Goal: Task Accomplishment & Management: Use online tool/utility

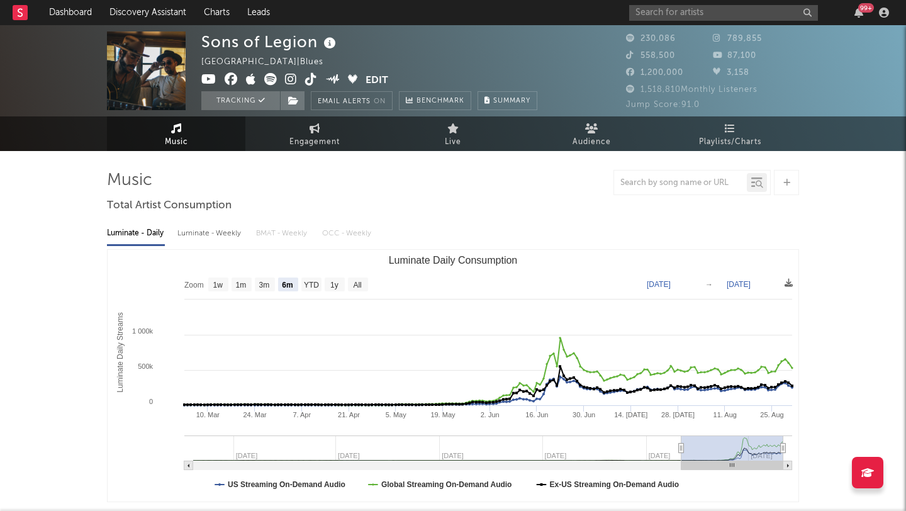
select select "6m"
click at [667, 15] on input "text" at bounding box center [723, 13] width 189 height 16
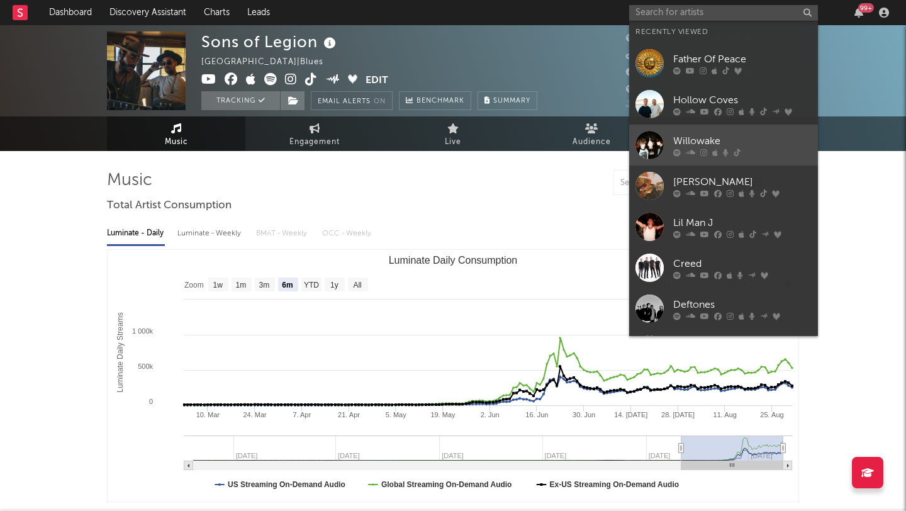
click at [737, 132] on link "Willowake" at bounding box center [723, 145] width 189 height 41
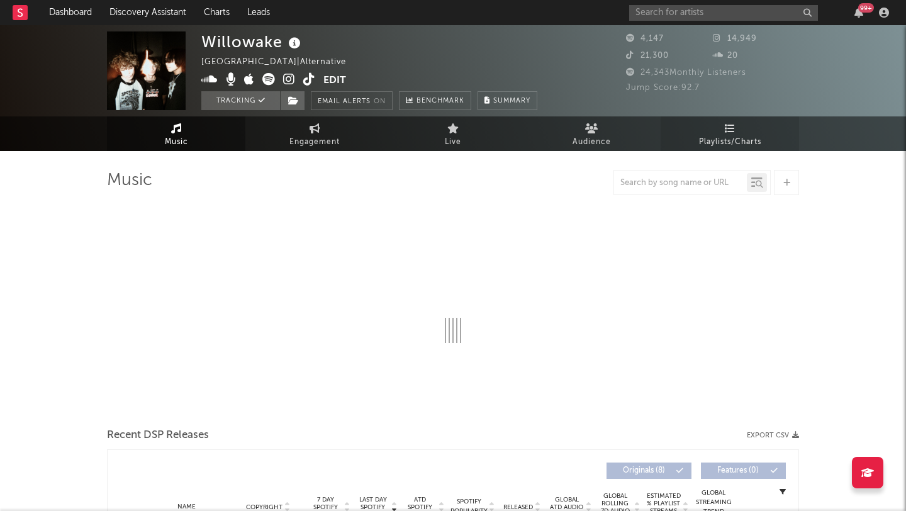
select select "1w"
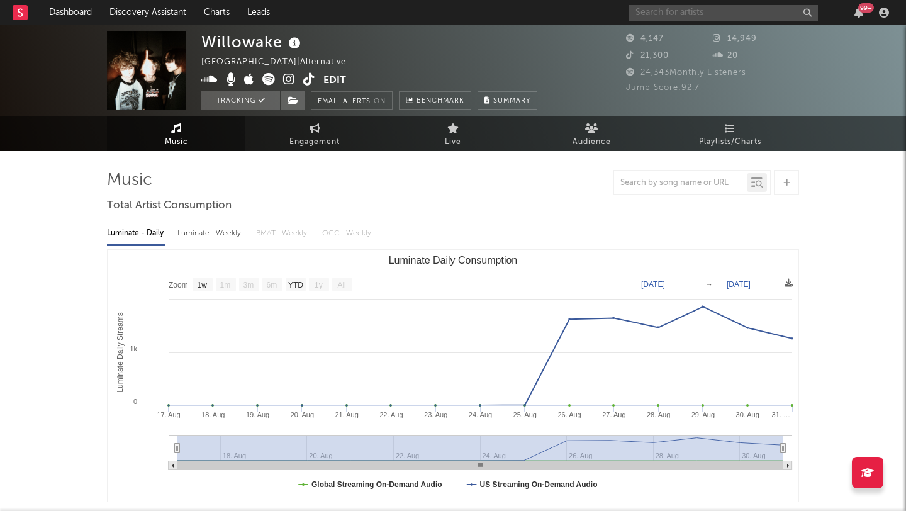
click at [671, 14] on input "text" at bounding box center [723, 13] width 189 height 16
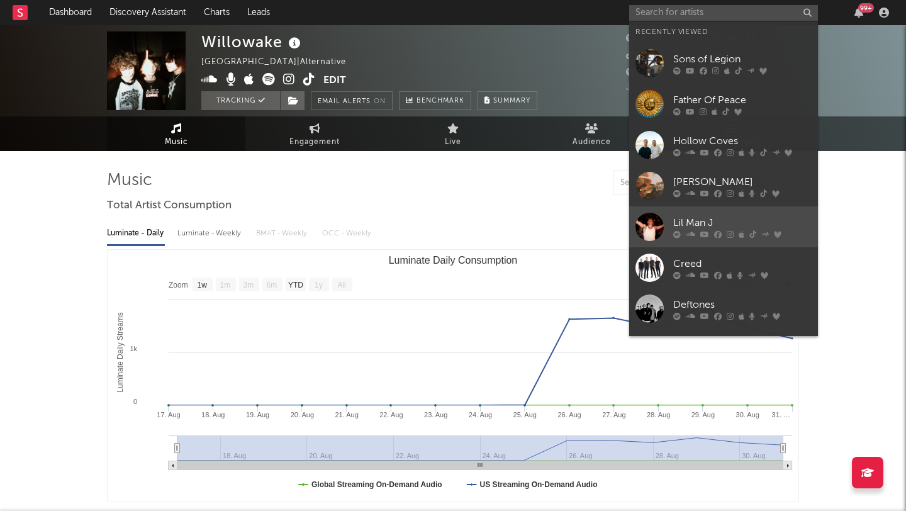
click at [732, 216] on div "Lil Man J" at bounding box center [742, 222] width 138 height 15
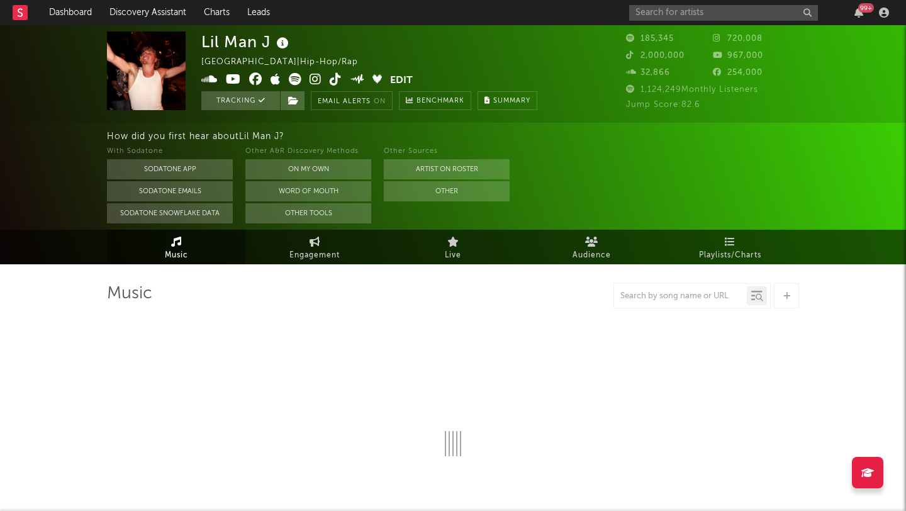
select select "6m"
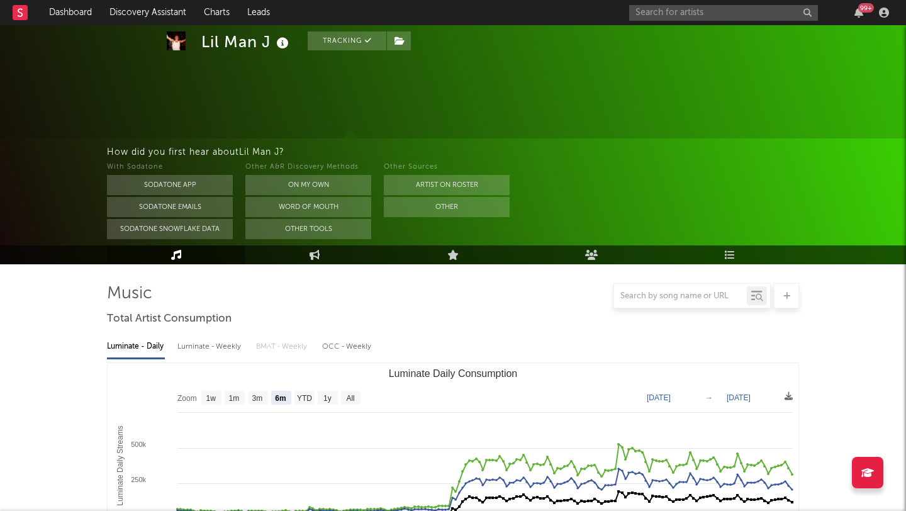
scroll to position [78, 0]
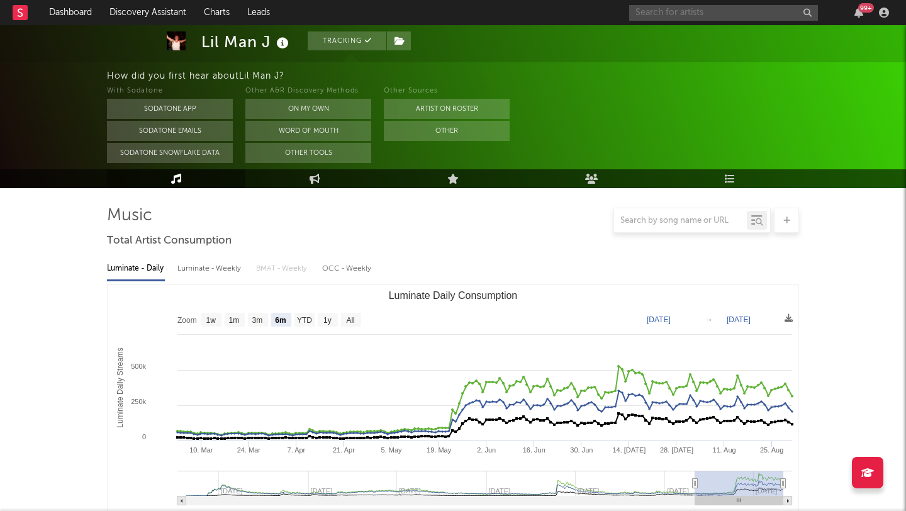
click at [649, 12] on input "text" at bounding box center [723, 13] width 189 height 16
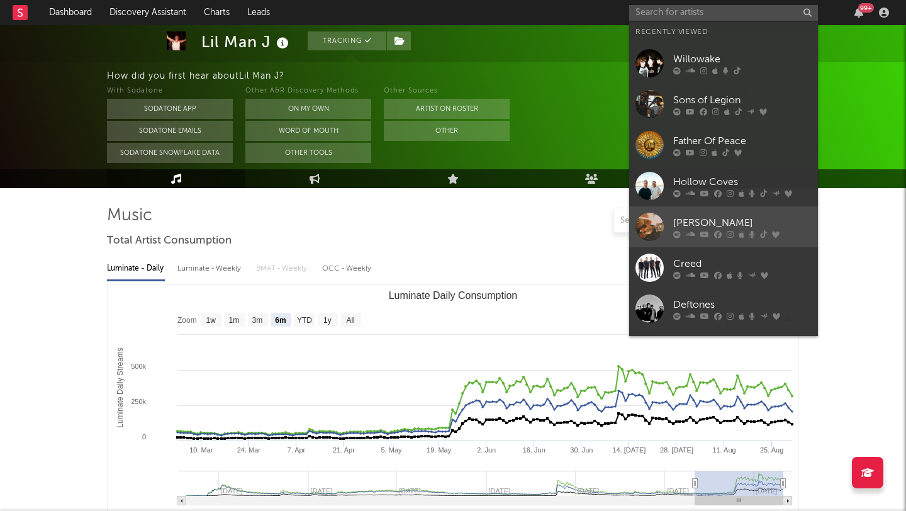
click at [761, 219] on div "[PERSON_NAME]" at bounding box center [742, 222] width 138 height 15
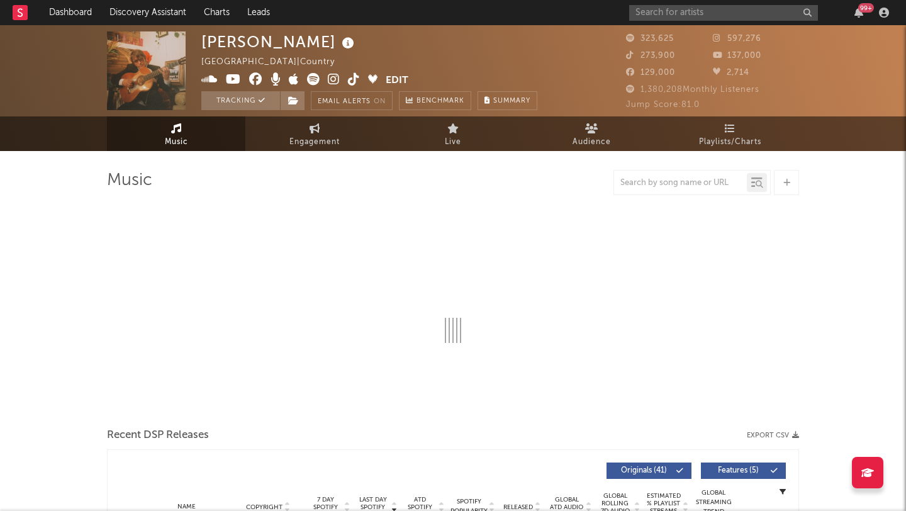
select select "6m"
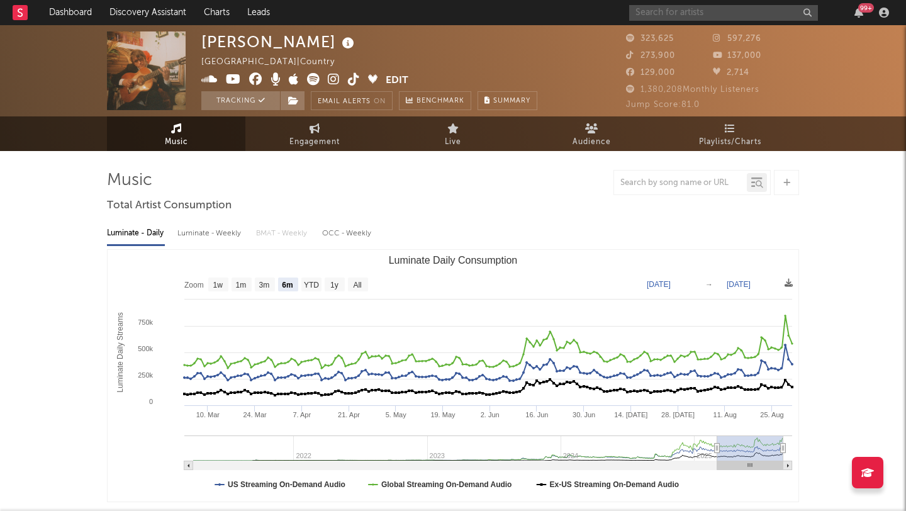
click at [659, 14] on input "text" at bounding box center [723, 13] width 189 height 16
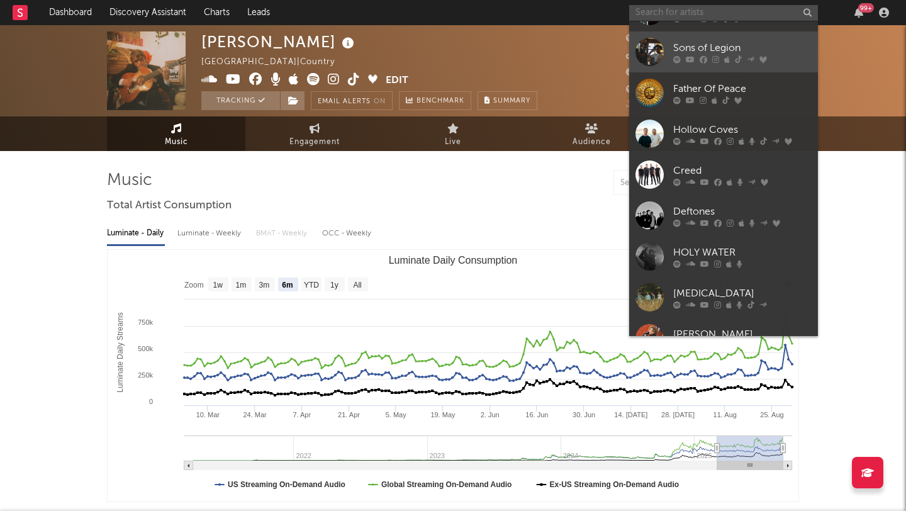
scroll to position [116, 0]
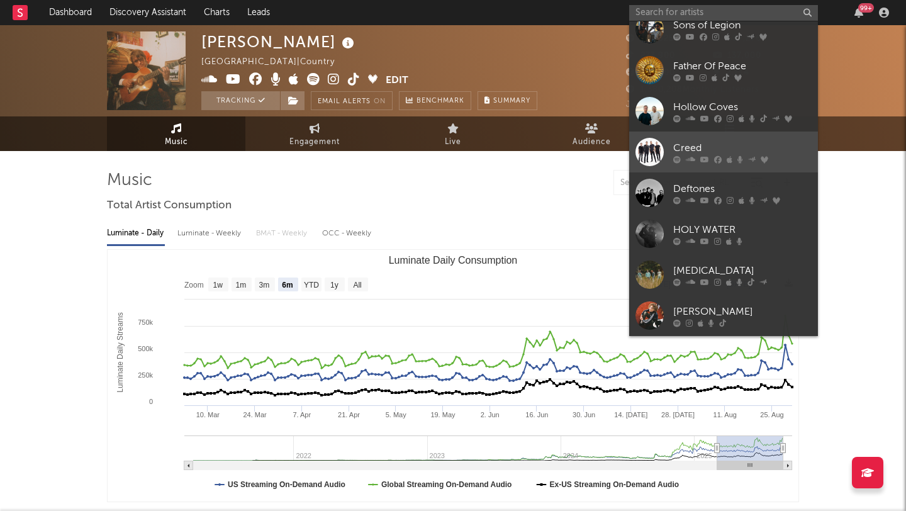
click at [770, 138] on link "Creed" at bounding box center [723, 151] width 189 height 41
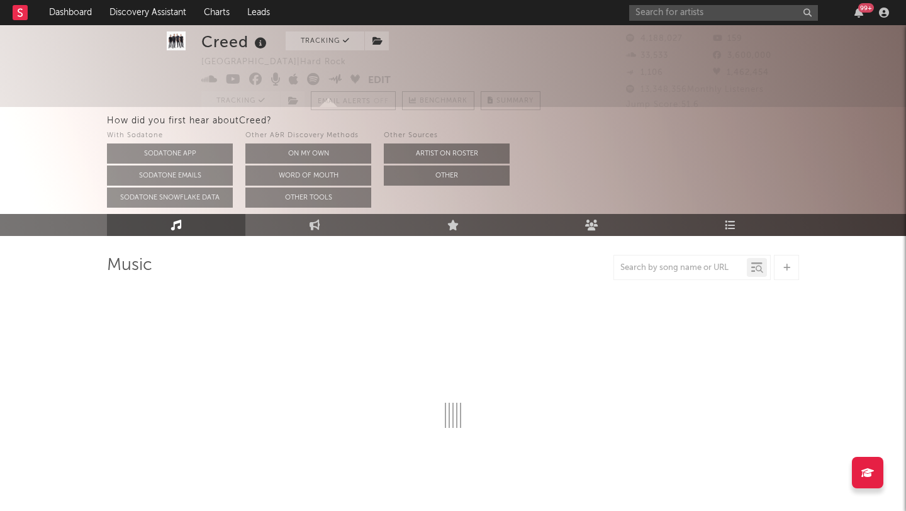
scroll to position [40, 0]
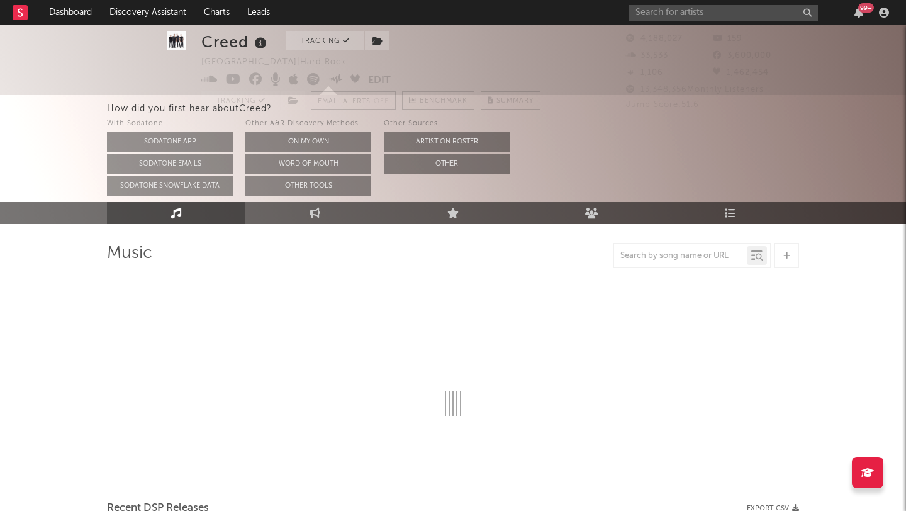
select select "6m"
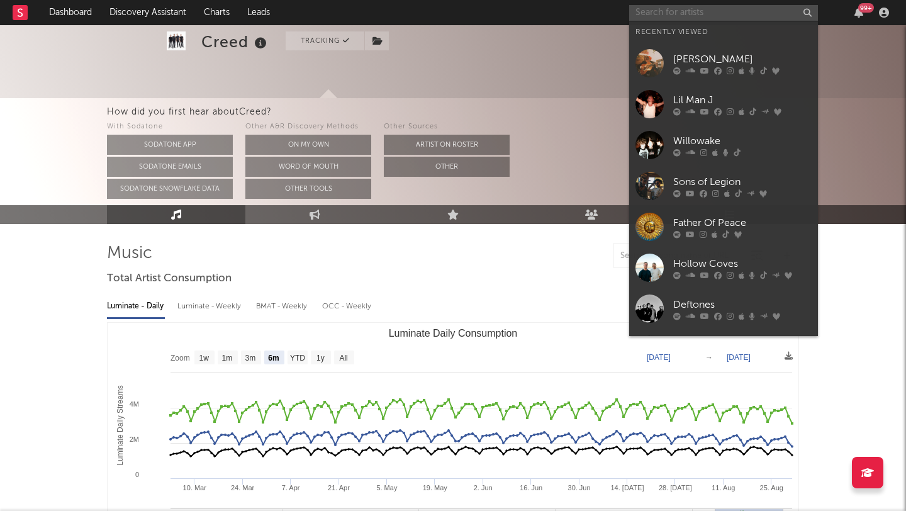
click at [696, 13] on input "text" at bounding box center [723, 13] width 189 height 16
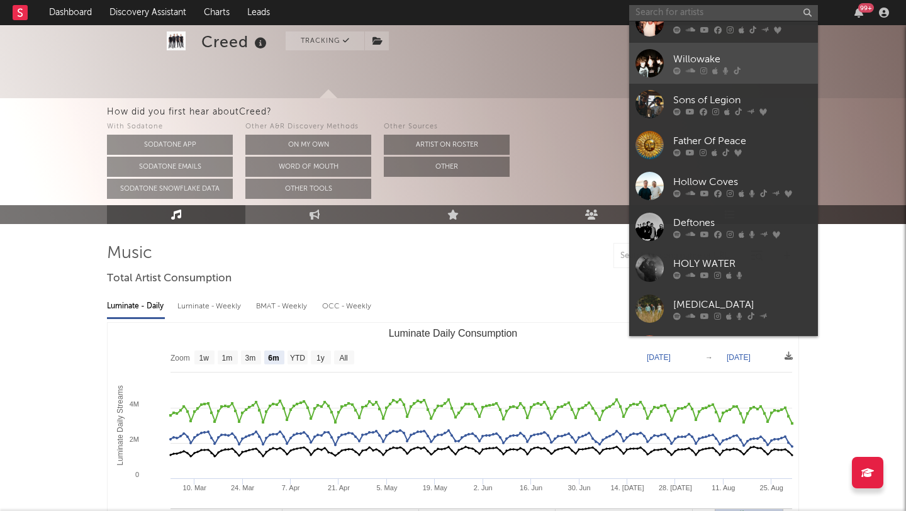
scroll to position [116, 0]
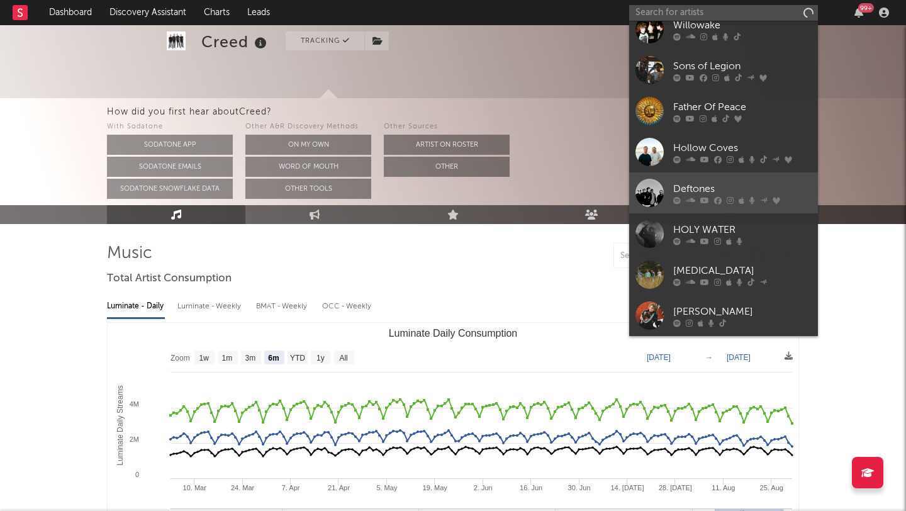
click at [724, 181] on link "Deftones" at bounding box center [723, 192] width 189 height 41
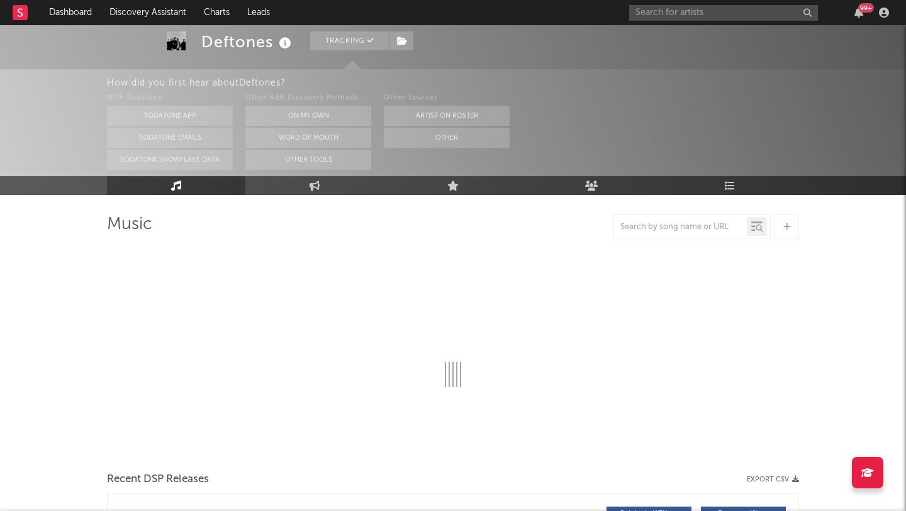
scroll to position [70, 0]
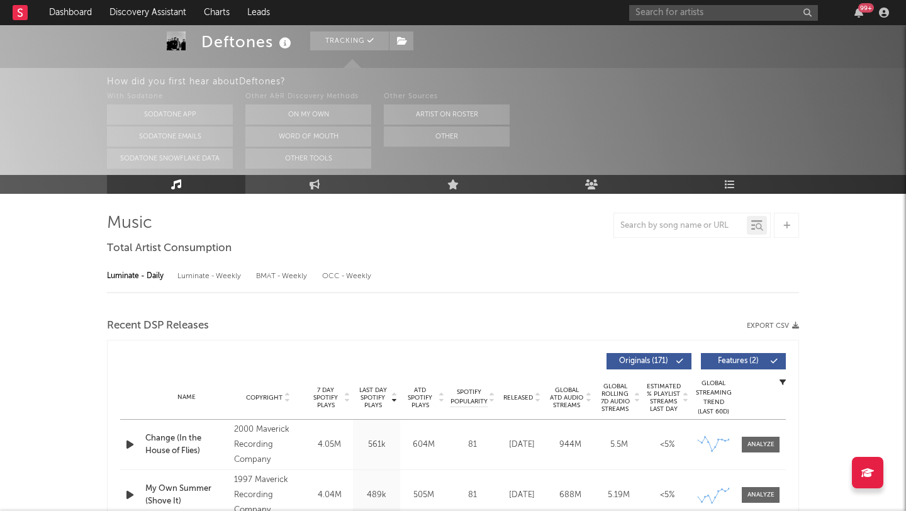
select select "6m"
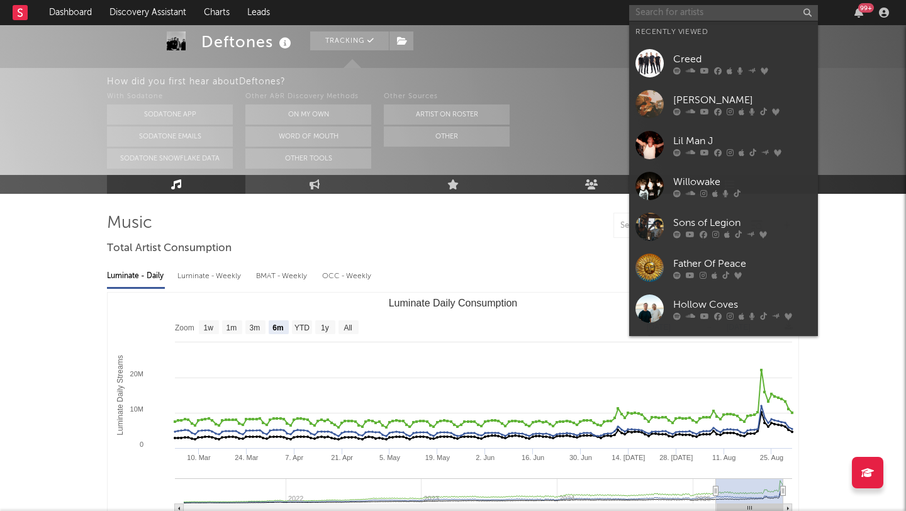
click at [680, 14] on input "text" at bounding box center [723, 13] width 189 height 16
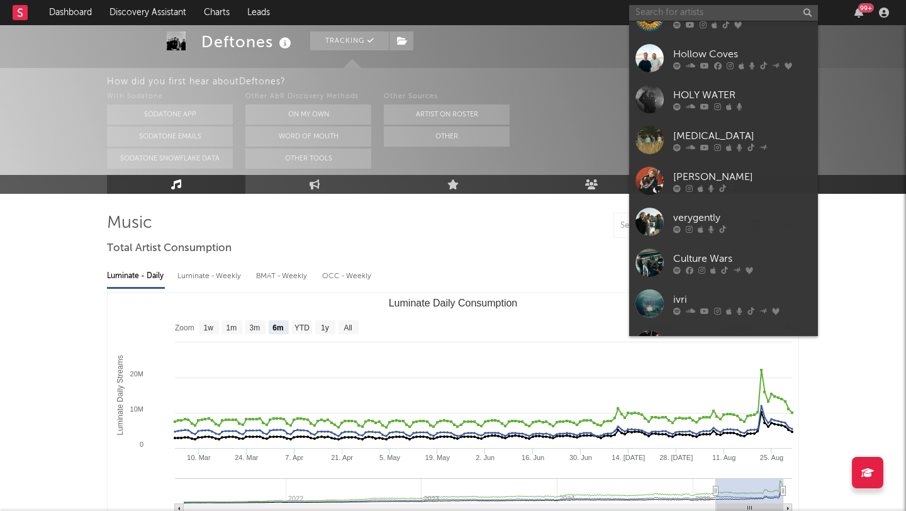
scroll to position [255, 0]
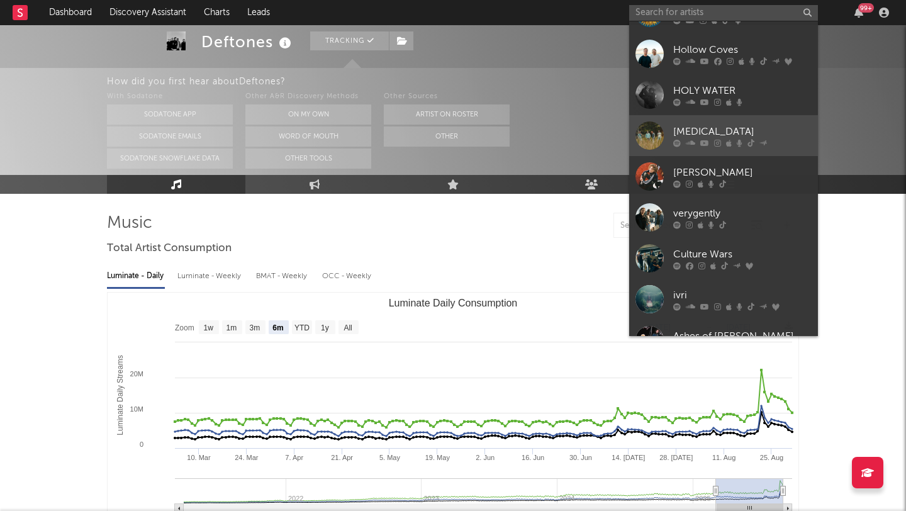
click at [740, 130] on div "[MEDICAL_DATA]" at bounding box center [742, 131] width 138 height 15
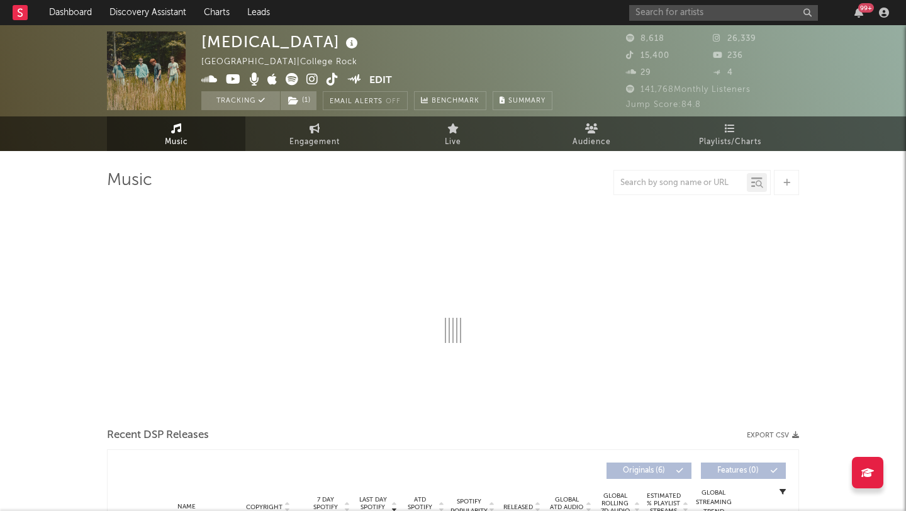
select select "6m"
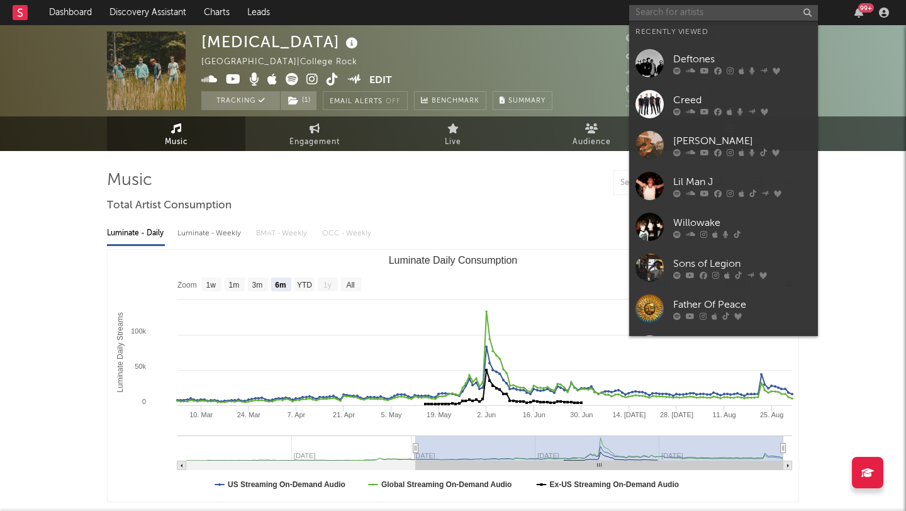
click at [670, 14] on input "text" at bounding box center [723, 13] width 189 height 16
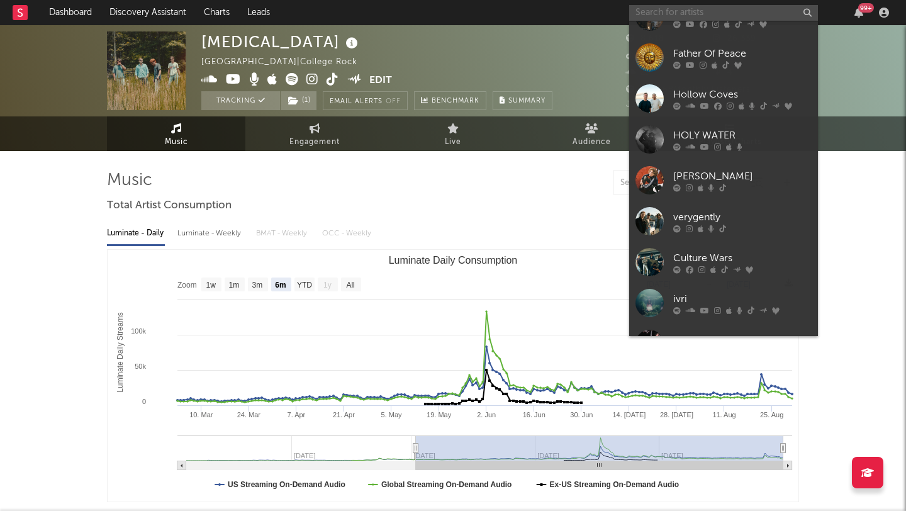
scroll to position [256, 0]
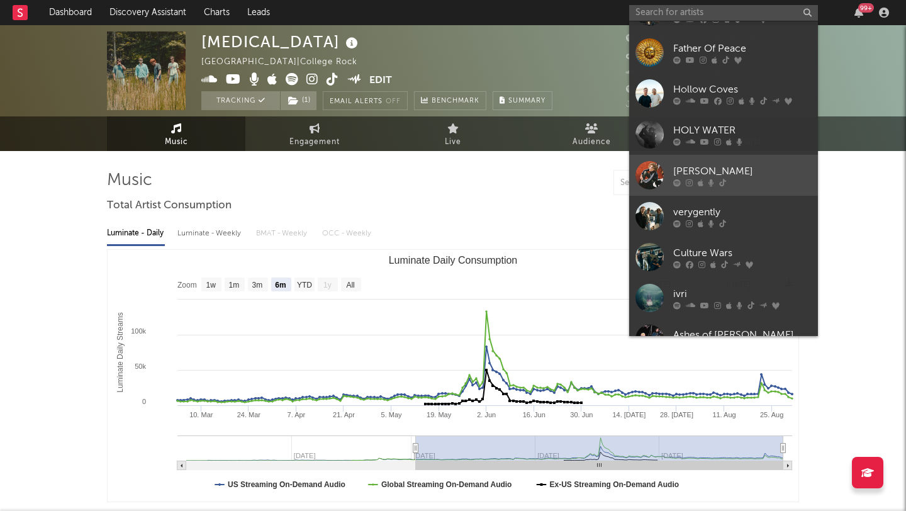
click at [759, 171] on div "[PERSON_NAME]" at bounding box center [742, 171] width 138 height 15
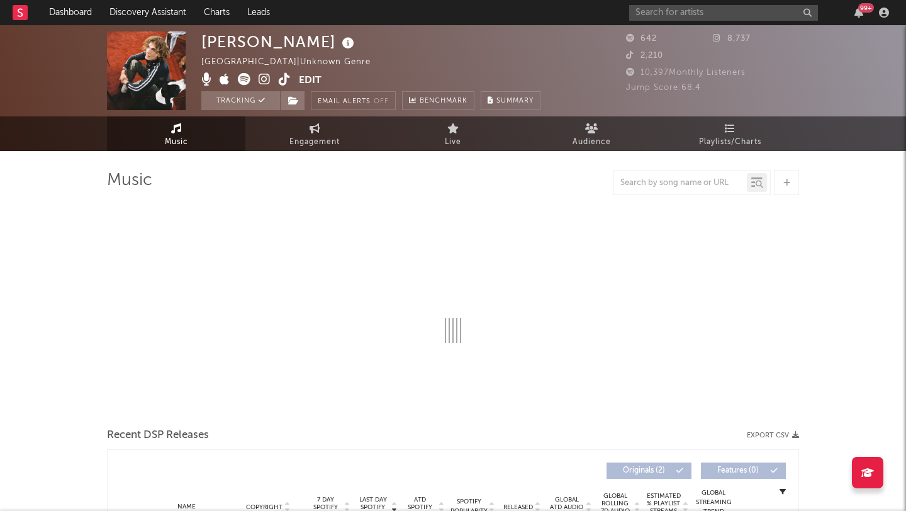
select select "1w"
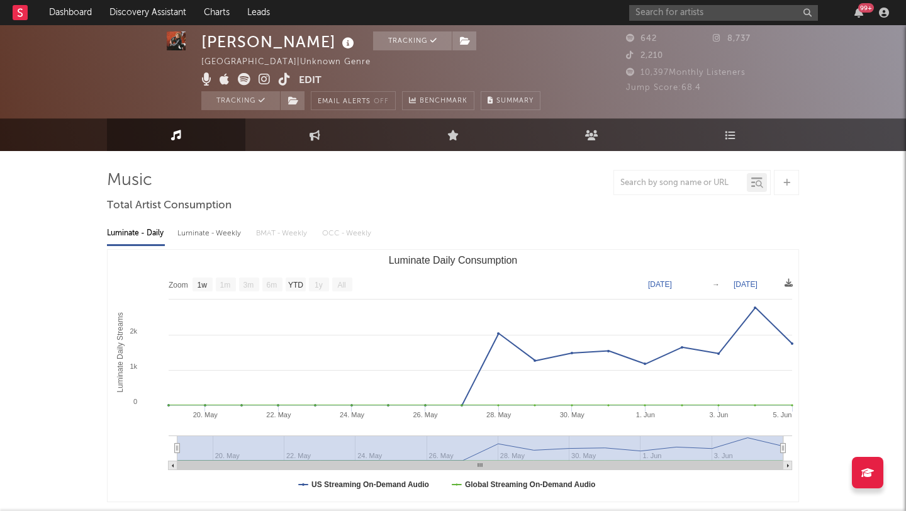
scroll to position [11, 0]
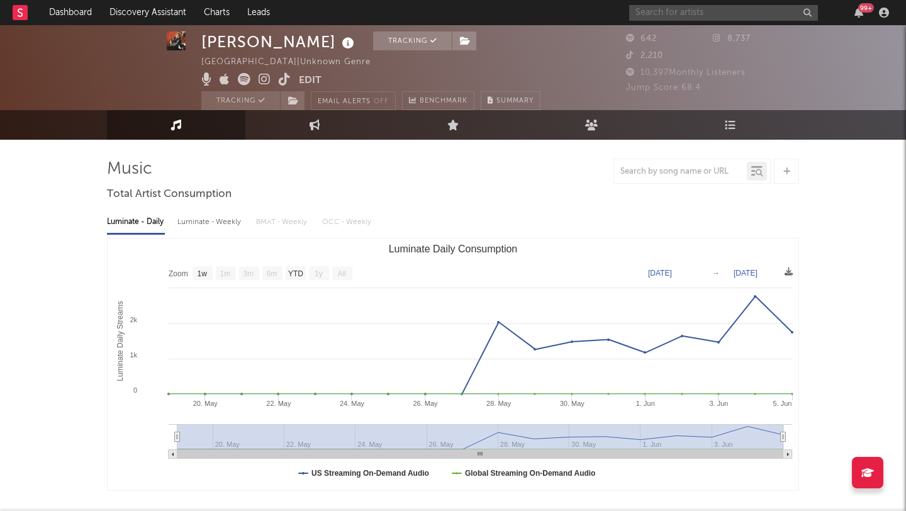
click at [674, 13] on input "text" at bounding box center [723, 13] width 189 height 16
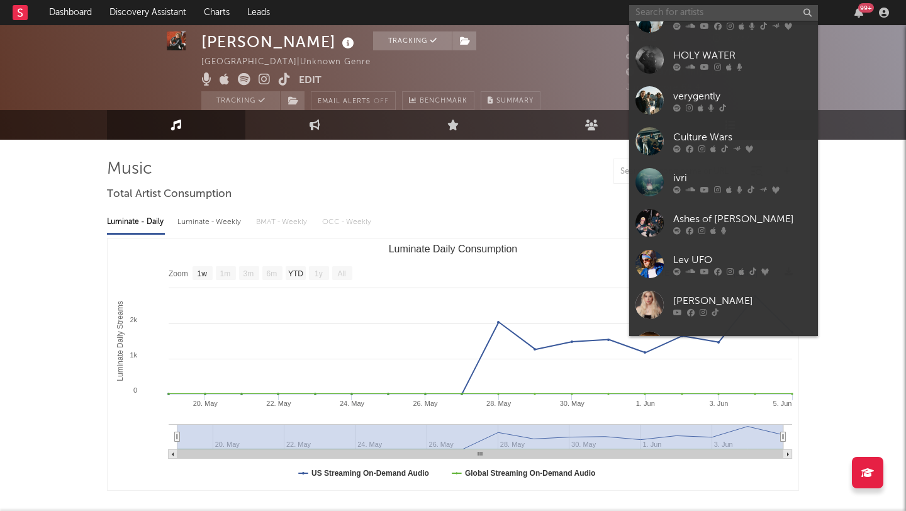
scroll to position [376, 0]
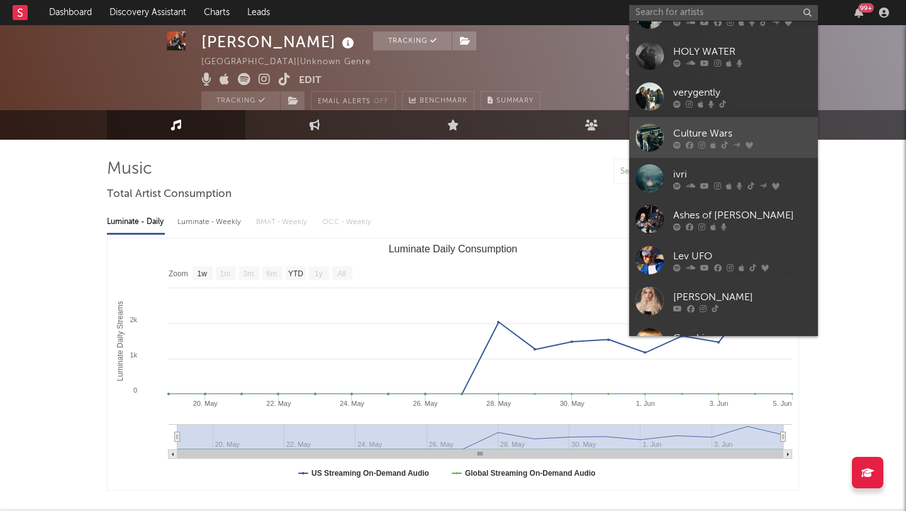
click at [786, 134] on div "Culture Wars" at bounding box center [742, 133] width 138 height 15
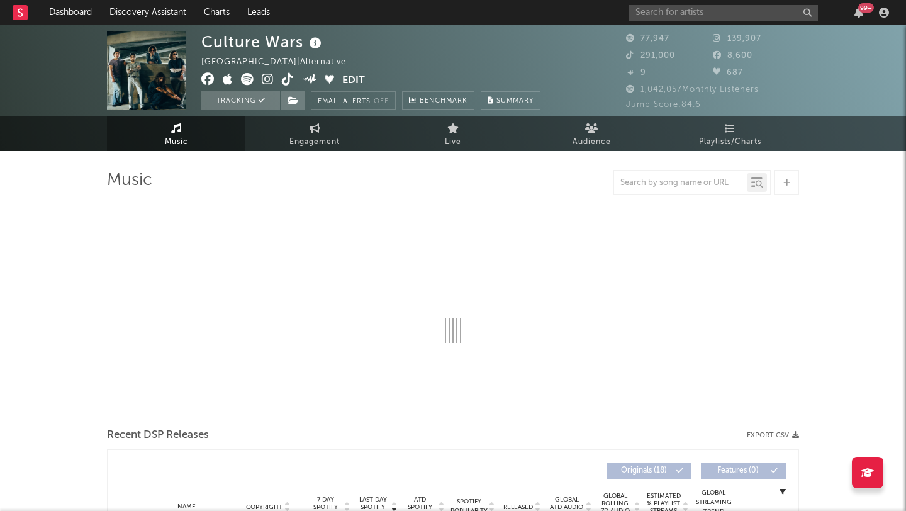
select select "6m"
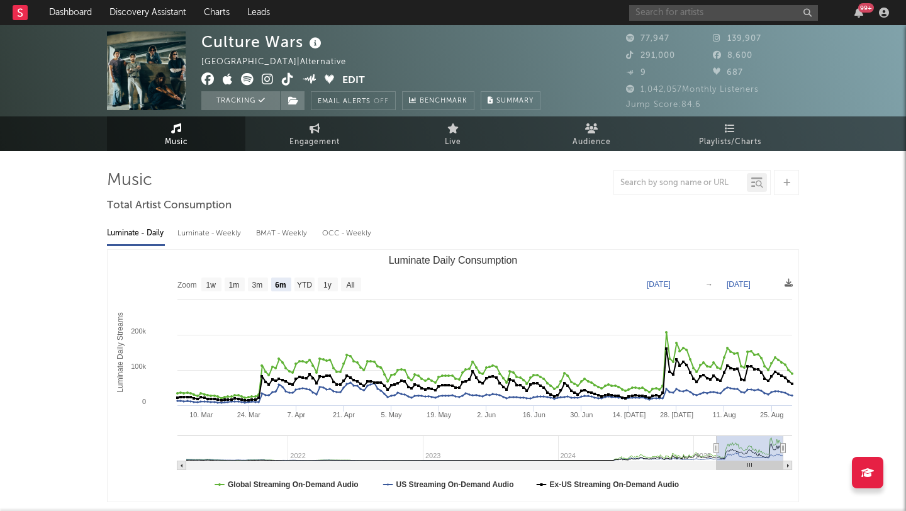
click at [695, 16] on input "text" at bounding box center [723, 13] width 189 height 16
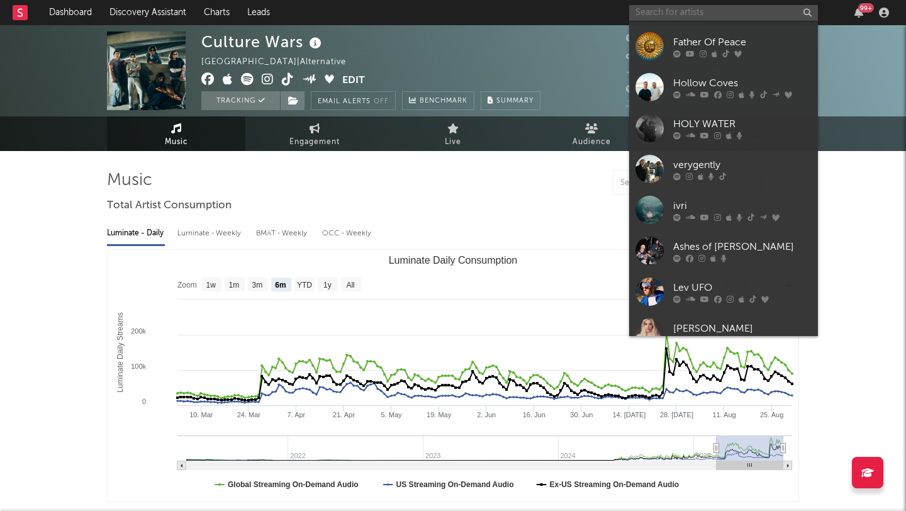
scroll to position [346, 0]
click at [769, 165] on div "verygently" at bounding box center [742, 162] width 138 height 15
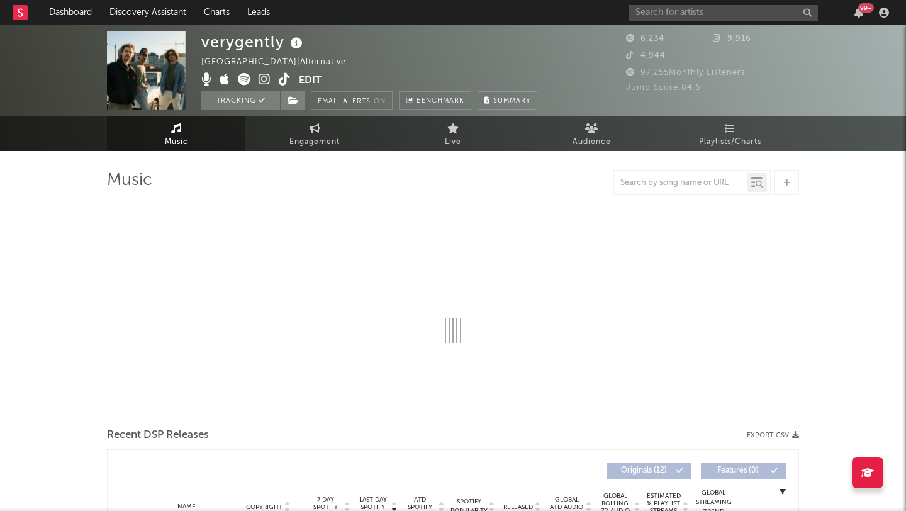
select select "6m"
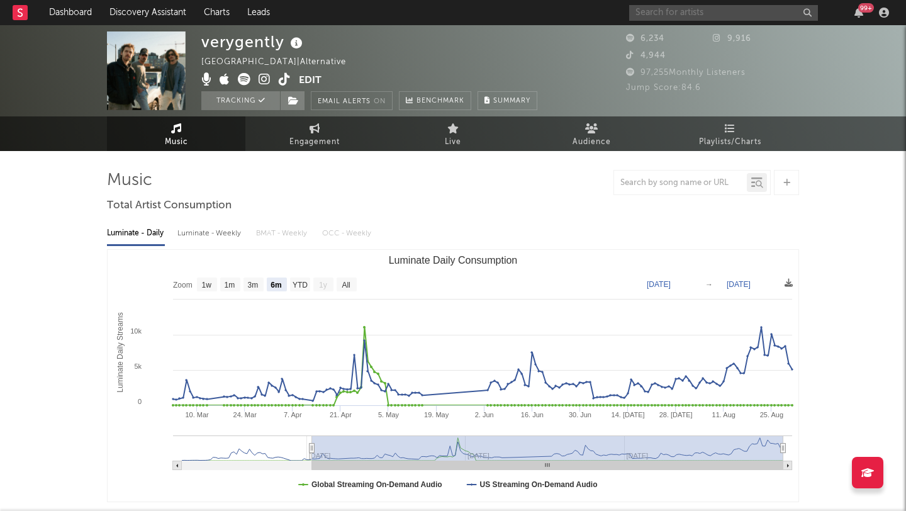
click at [672, 12] on input "text" at bounding box center [723, 13] width 189 height 16
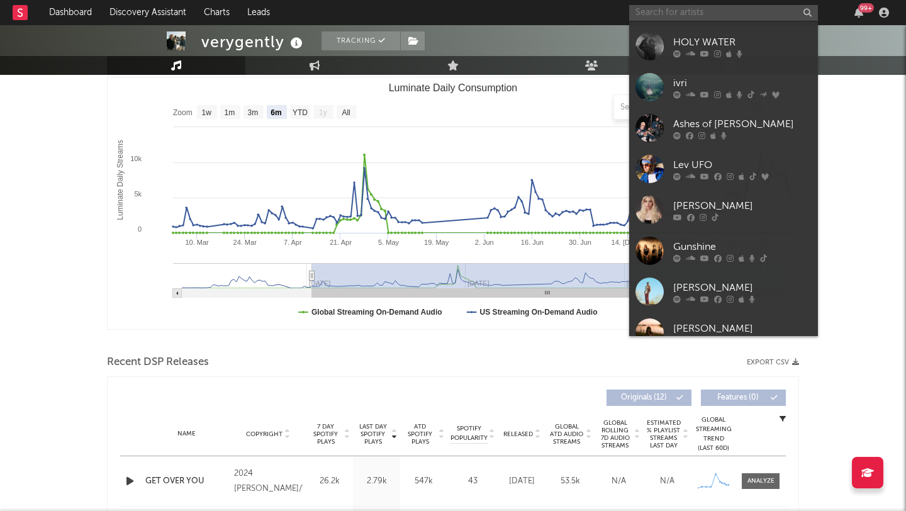
scroll to position [469, 0]
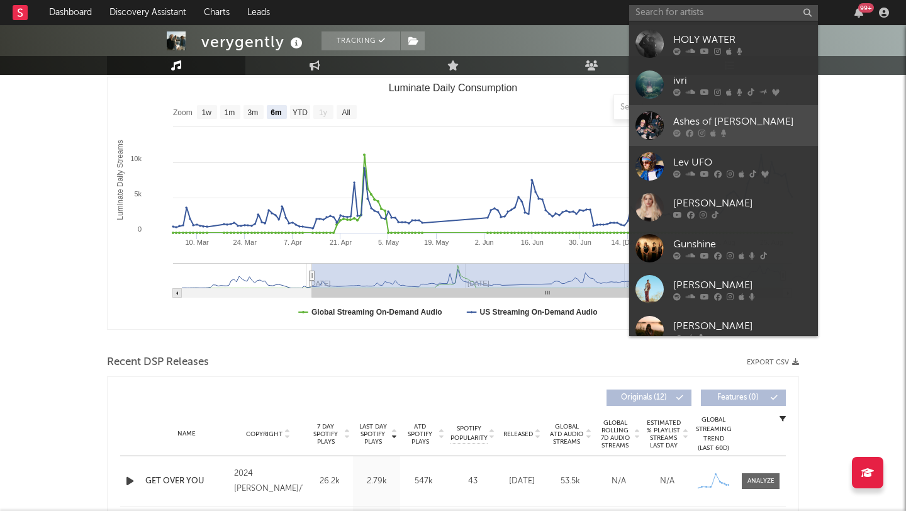
click at [752, 126] on div "Ashes of [PERSON_NAME]" at bounding box center [742, 121] width 138 height 15
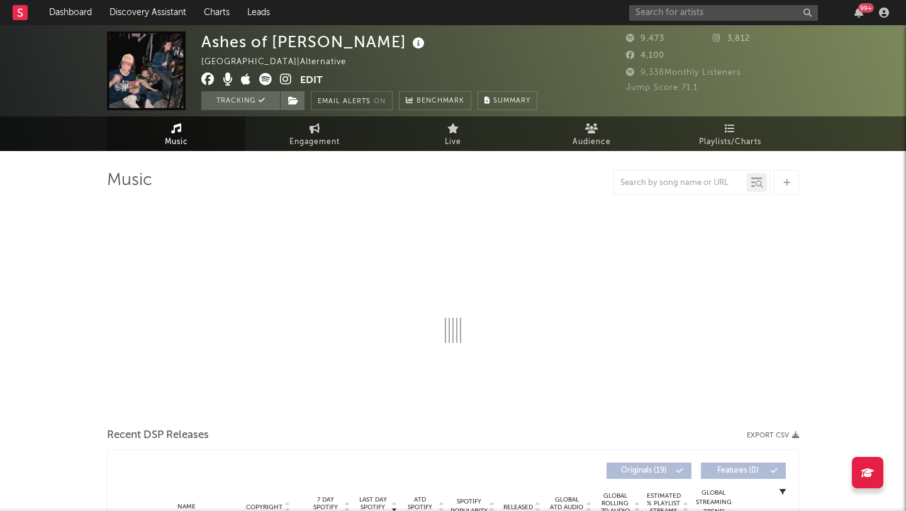
select select "6m"
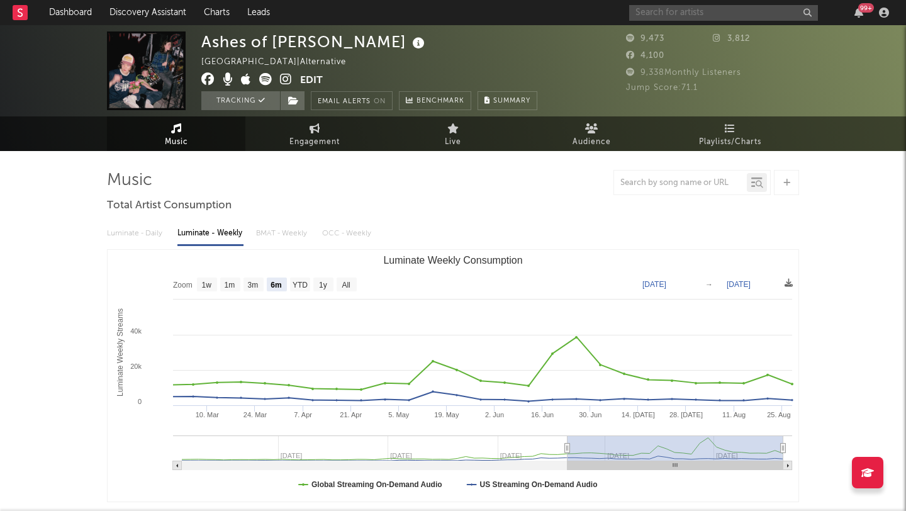
click at [670, 15] on input "text" at bounding box center [723, 13] width 189 height 16
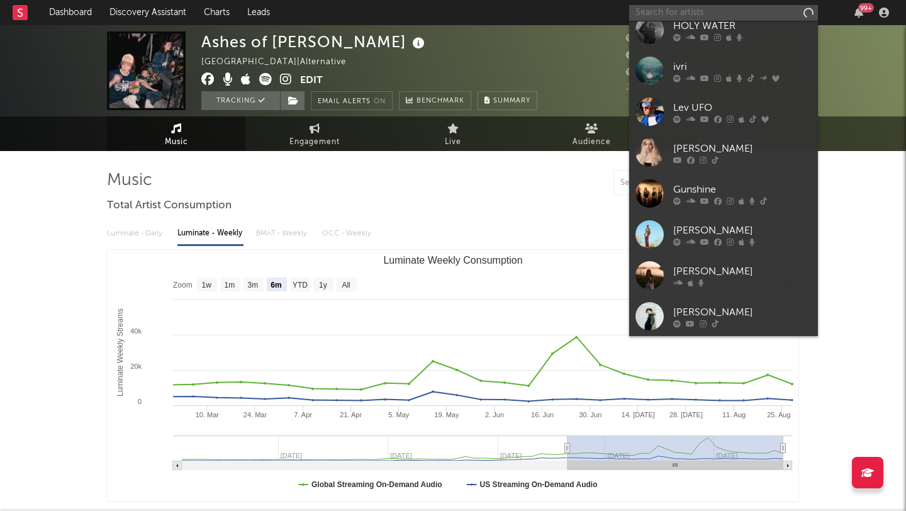
scroll to position [525, 0]
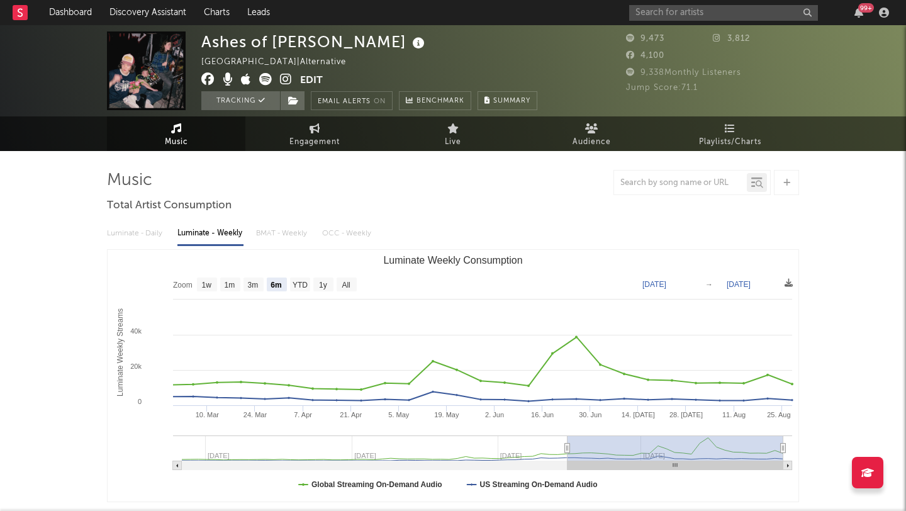
click at [685, 11] on input "text" at bounding box center [723, 13] width 189 height 16
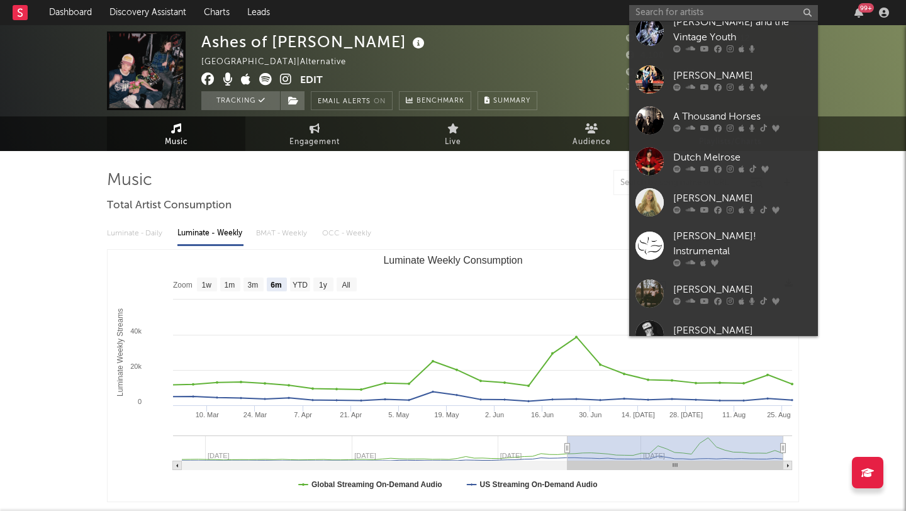
scroll to position [935, 0]
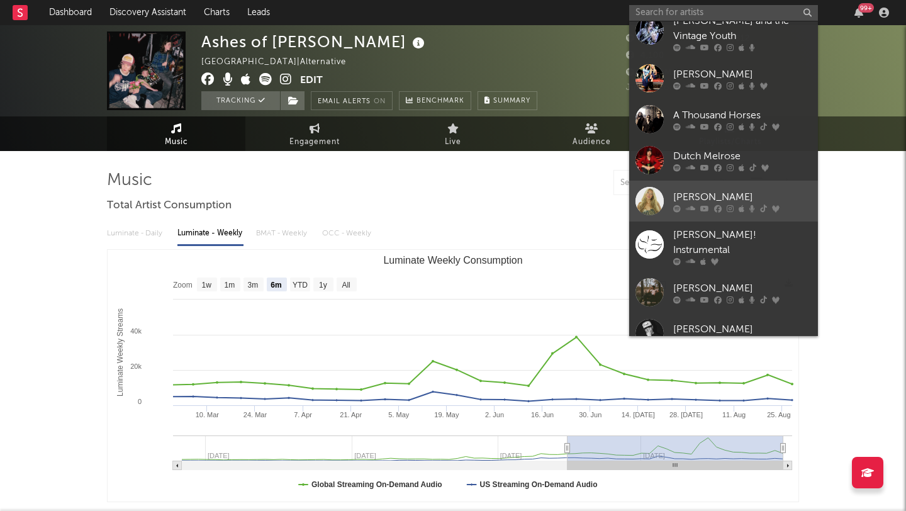
click at [785, 187] on link "[PERSON_NAME]" at bounding box center [723, 201] width 189 height 41
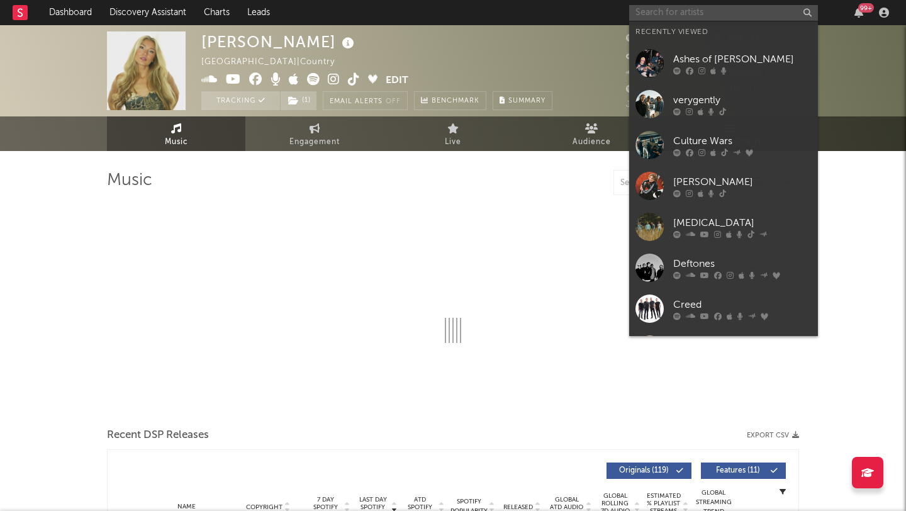
click at [668, 13] on input "text" at bounding box center [723, 13] width 189 height 16
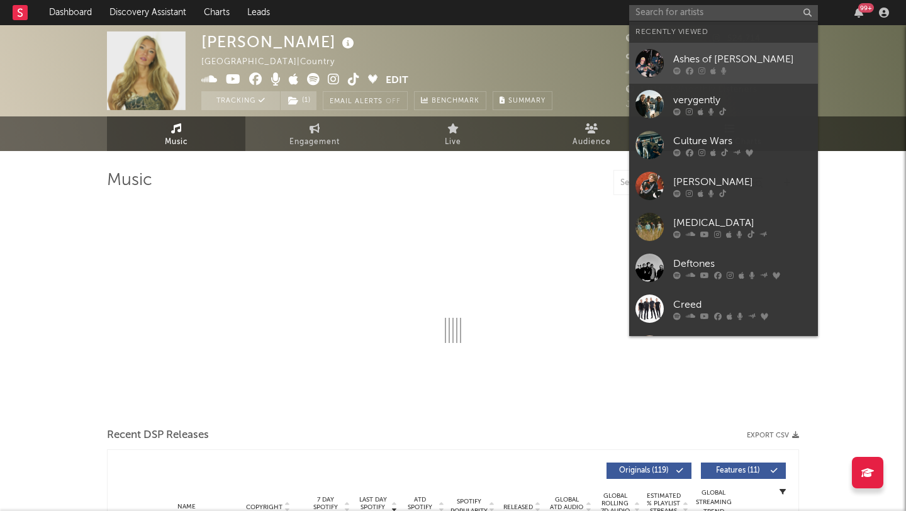
click at [749, 59] on div "Ashes of [PERSON_NAME]" at bounding box center [742, 59] width 138 height 15
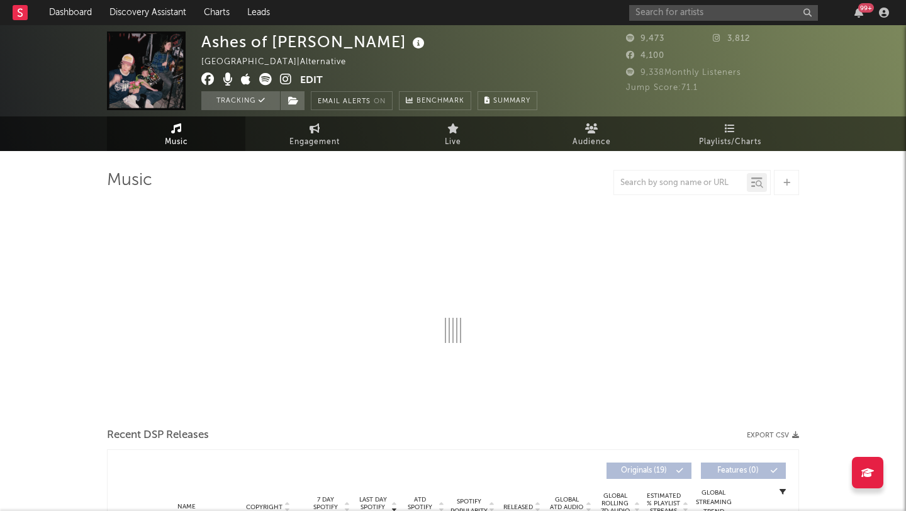
select select "6m"
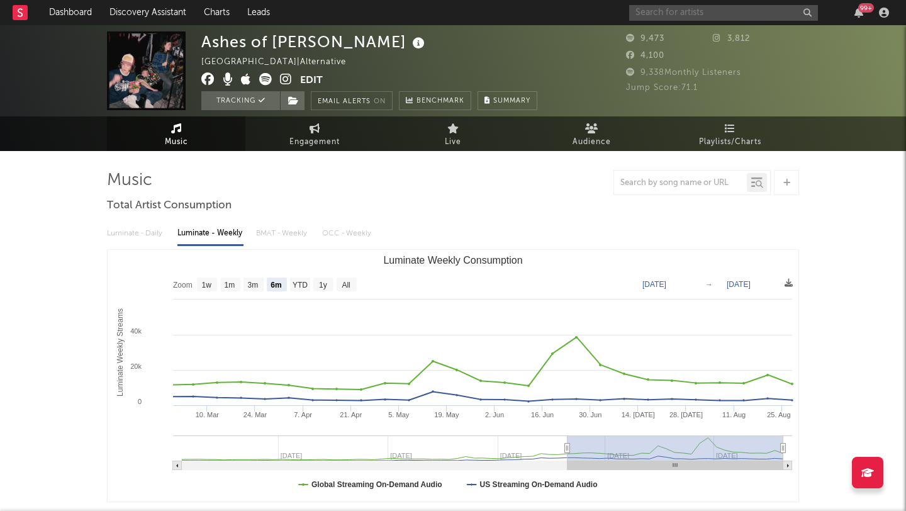
click at [683, 13] on input "text" at bounding box center [723, 13] width 189 height 16
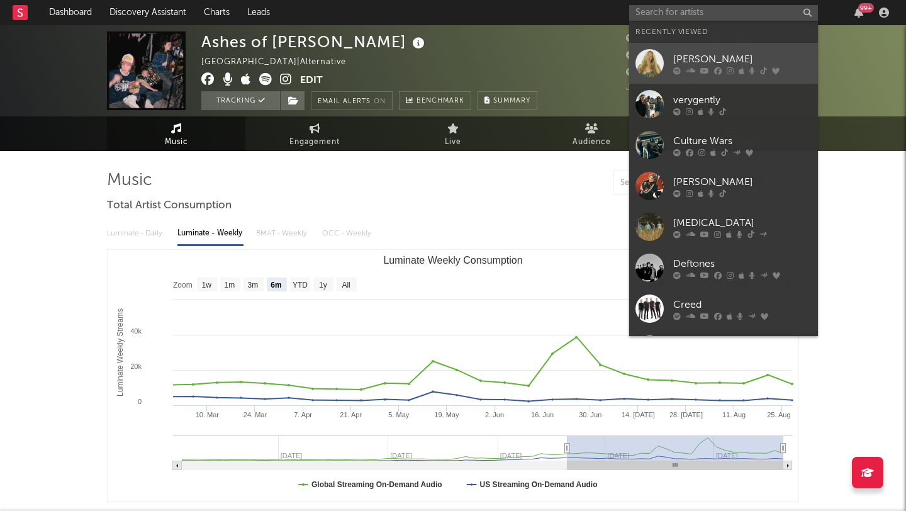
click at [701, 54] on div "[PERSON_NAME]" at bounding box center [742, 59] width 138 height 15
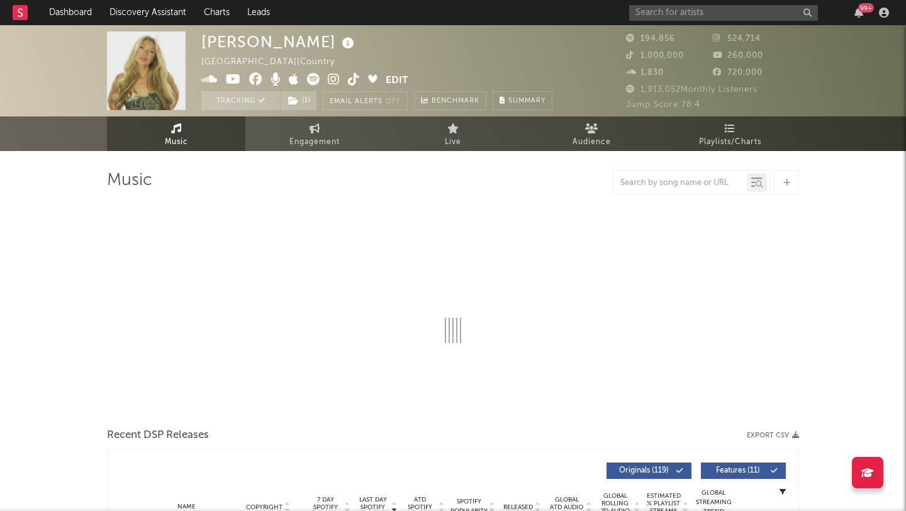
select select "6m"
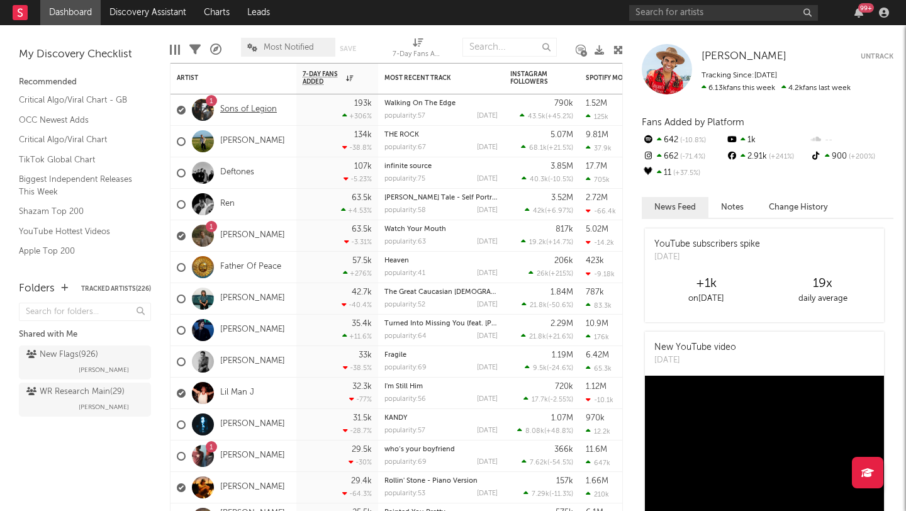
click at [247, 110] on link "Sons of Legion" at bounding box center [248, 109] width 57 height 11
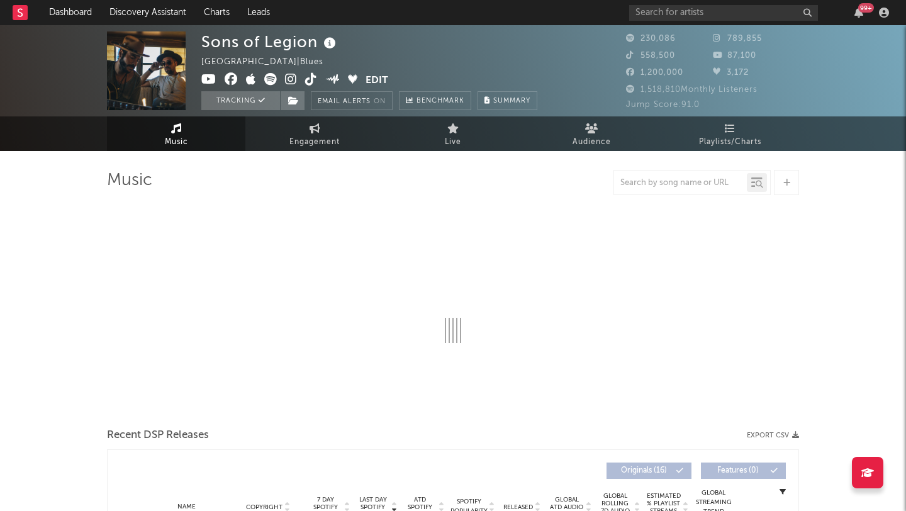
select select "6m"
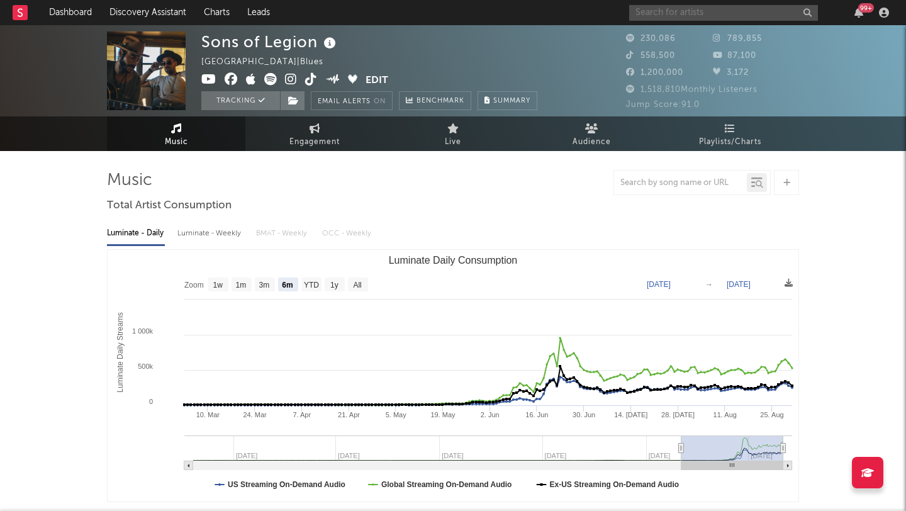
click at [668, 16] on input "text" at bounding box center [723, 13] width 189 height 16
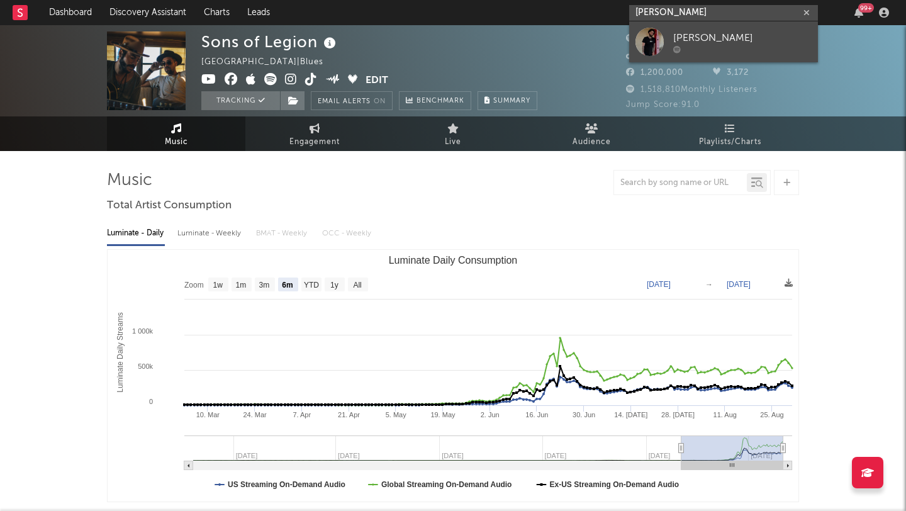
type input "GAVIN copeland"
click at [703, 41] on div "Gavin Copeland" at bounding box center [742, 37] width 138 height 15
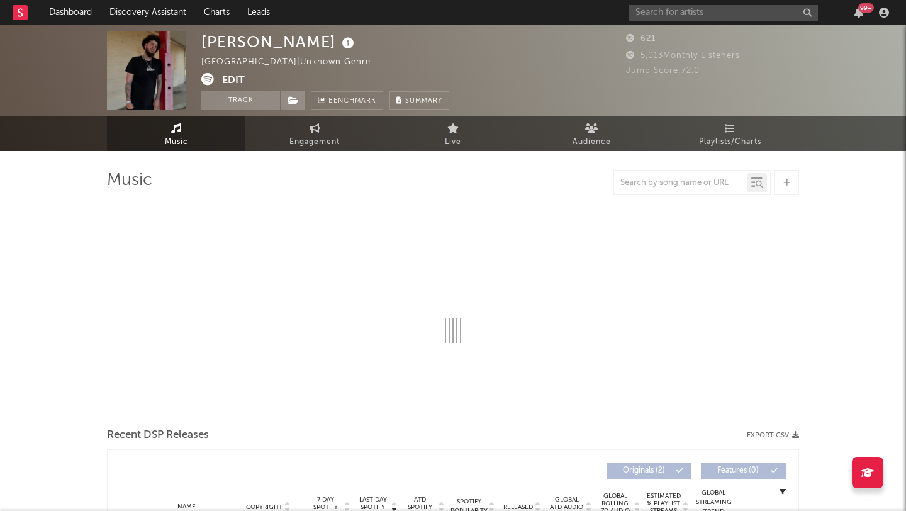
select select "1w"
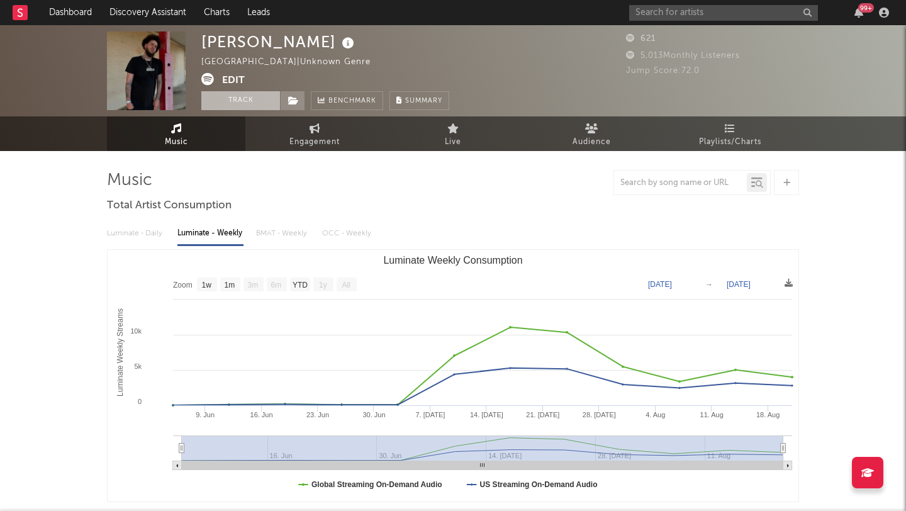
click at [236, 99] on button "Track" at bounding box center [240, 100] width 79 height 19
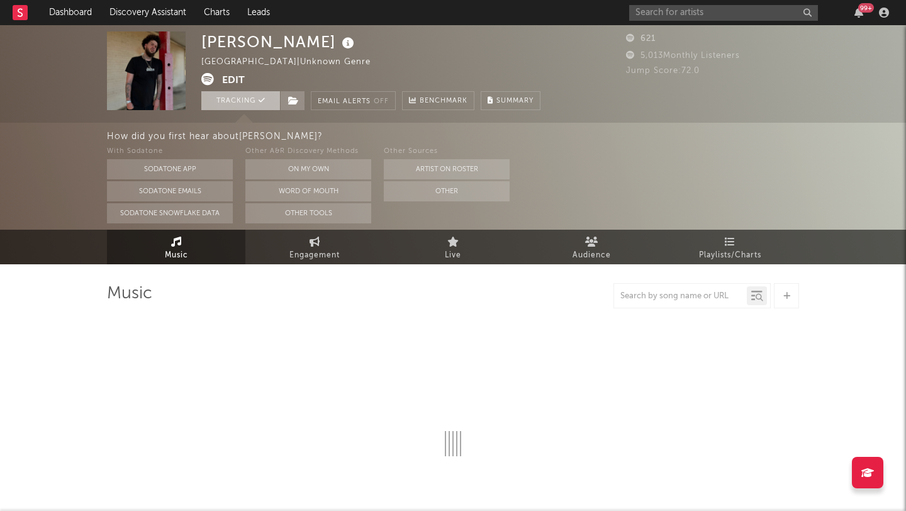
select select "1w"
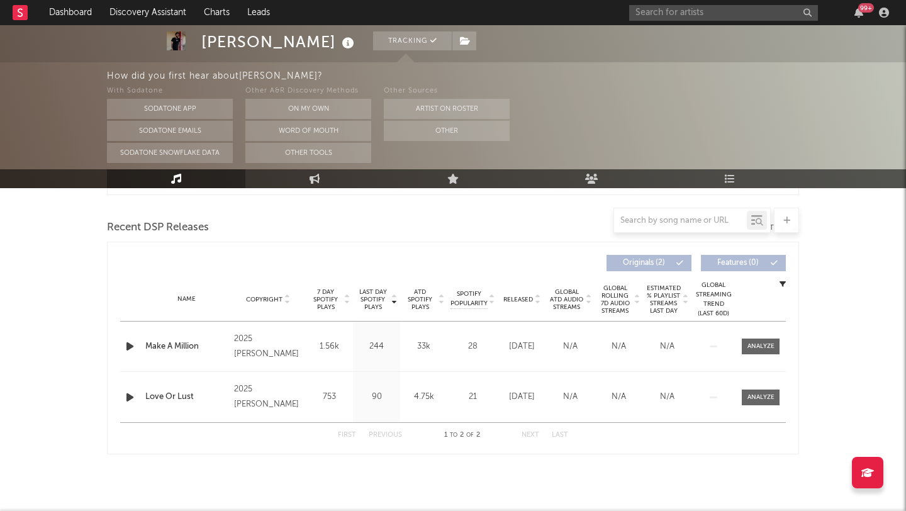
scroll to position [421, 0]
click at [130, 345] on icon "button" at bounding box center [129, 346] width 13 height 16
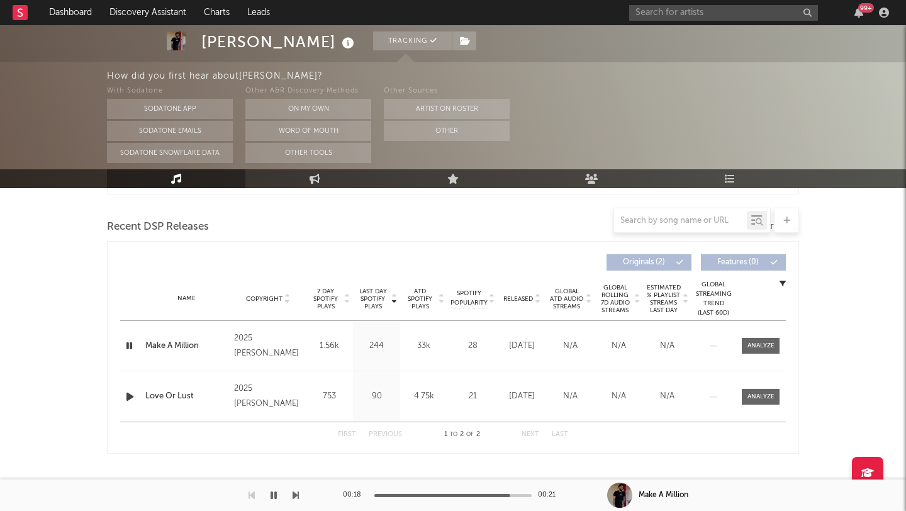
click at [129, 396] on icon "button" at bounding box center [129, 397] width 13 height 16
click at [129, 396] on icon "button" at bounding box center [129, 397] width 12 height 16
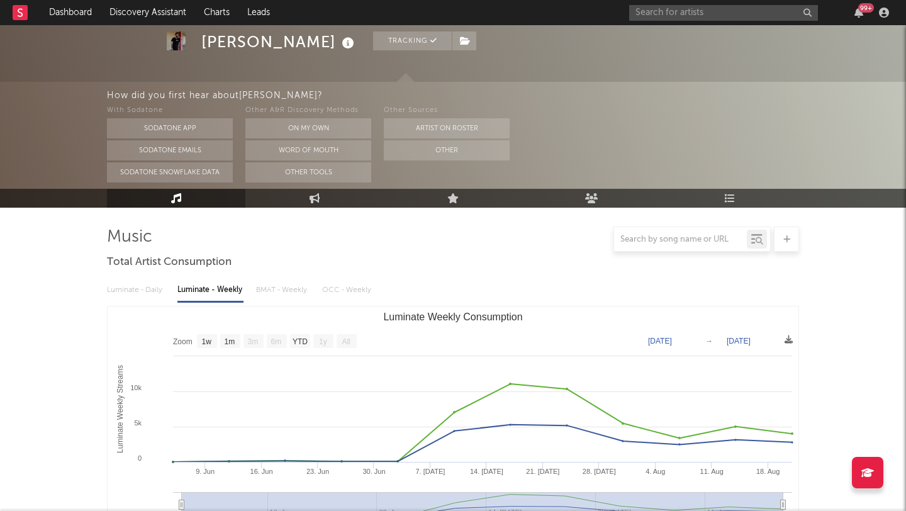
scroll to position [0, 0]
